Goal: Find specific page/section: Find specific page/section

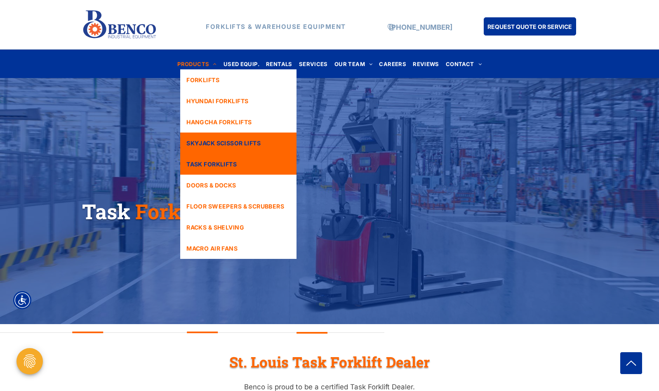
click at [245, 143] on span "SKYJACK SCISSOR LIFTS" at bounding box center [223, 143] width 74 height 9
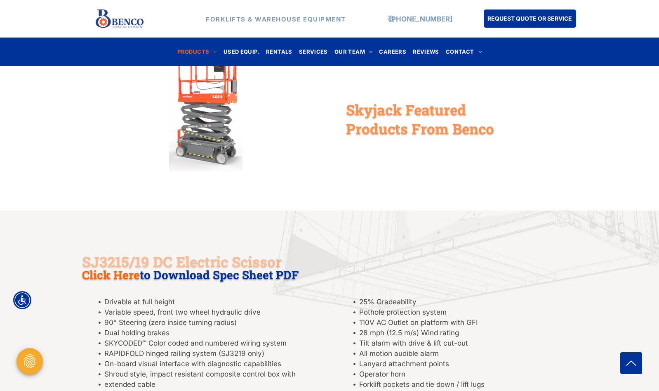
scroll to position [850, 0]
